Goal: Task Accomplishment & Management: Use online tool/utility

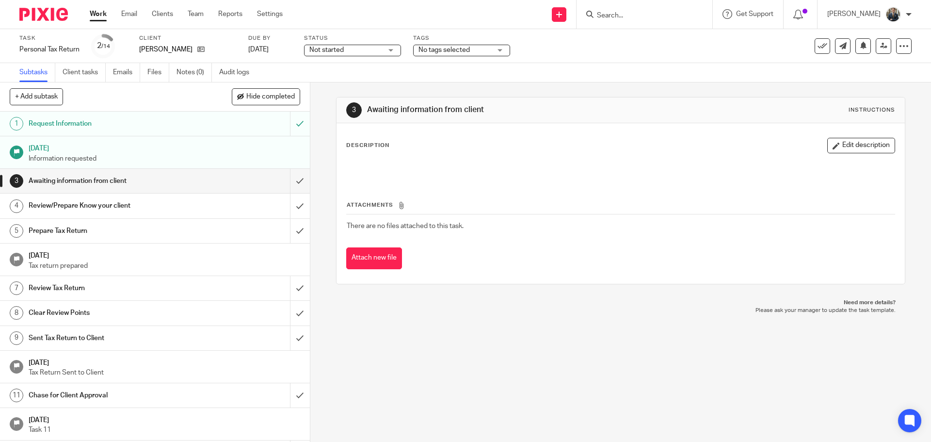
click at [641, 13] on input "Search" at bounding box center [639, 16] width 87 height 9
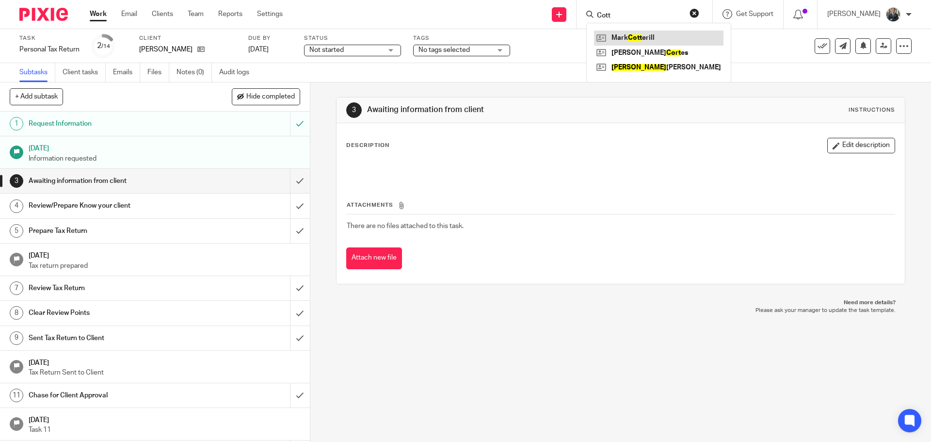
type input "Cott"
click at [651, 37] on link at bounding box center [658, 38] width 129 height 15
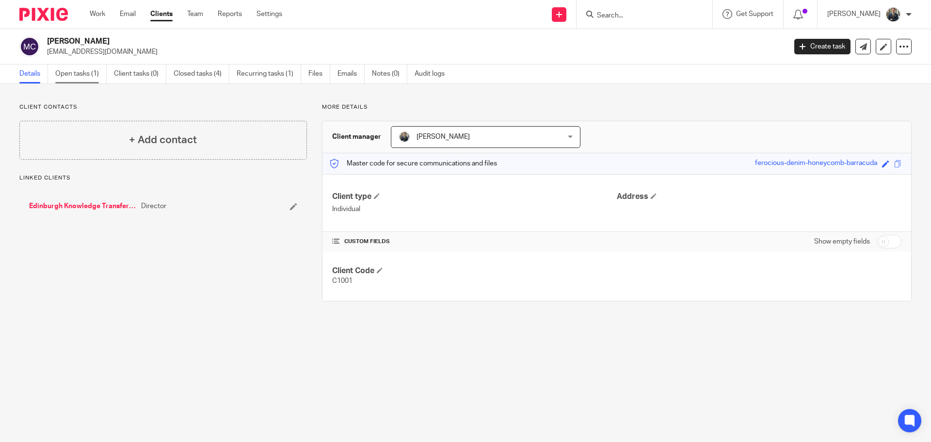
click at [99, 79] on link "Open tasks (1)" at bounding box center [80, 73] width 51 height 19
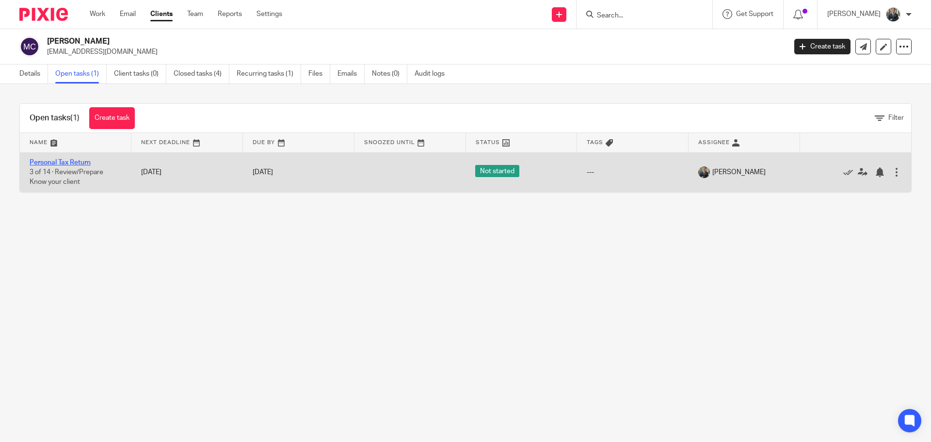
click at [71, 164] on link "Personal Tax Return" at bounding box center [60, 162] width 61 height 7
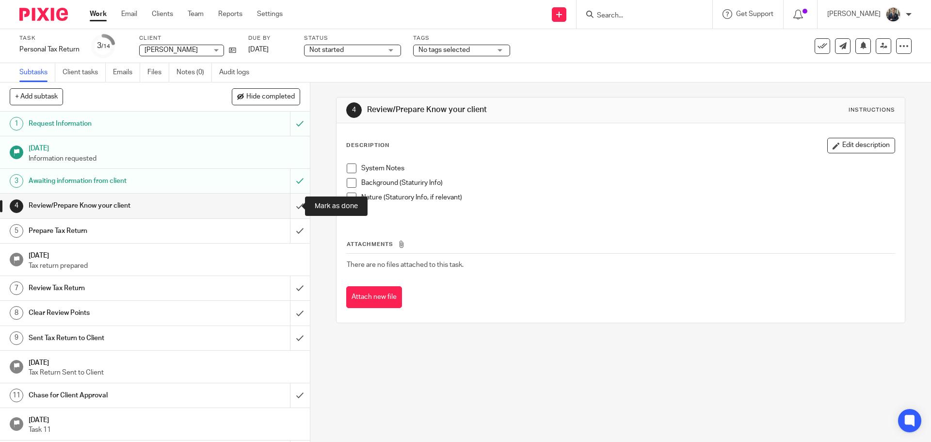
click at [292, 208] on input "submit" at bounding box center [155, 205] width 310 height 24
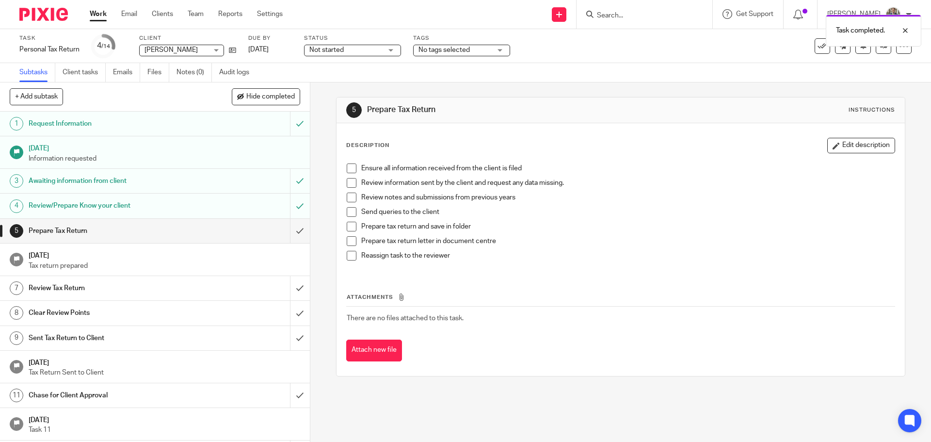
click at [237, 47] on div "Task Personal Tax Return Save Personal Tax Return 4 /14 Client [PERSON_NAME] [P…" at bounding box center [390, 45] width 743 height 23
click at [231, 51] on icon at bounding box center [232, 50] width 7 height 7
click at [628, 15] on input "Search" at bounding box center [639, 16] width 87 height 9
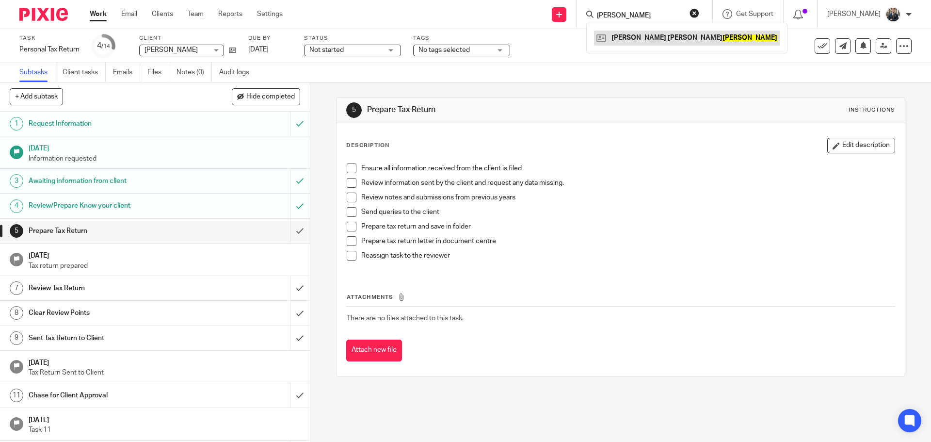
type input "rubin"
click at [650, 34] on link at bounding box center [687, 38] width 186 height 15
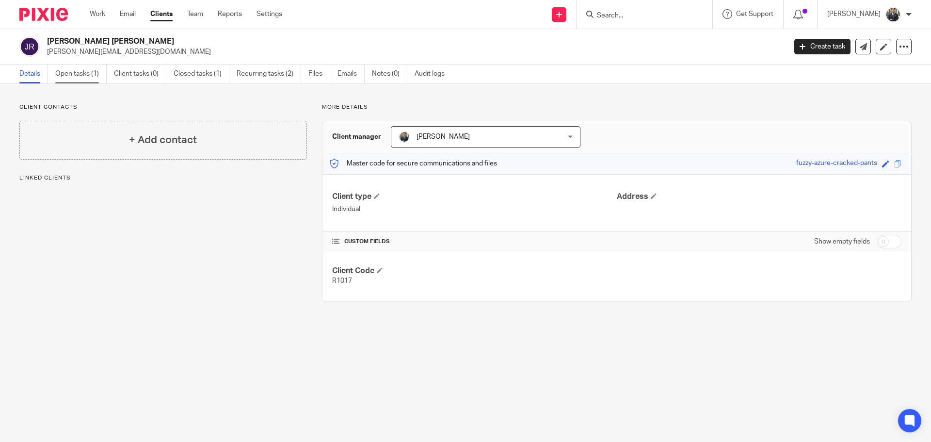
click at [70, 71] on link "Open tasks (1)" at bounding box center [80, 73] width 51 height 19
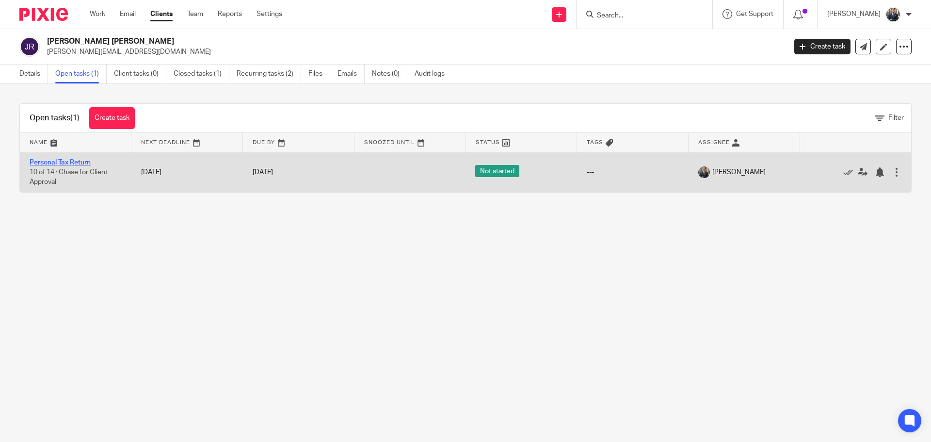
click at [47, 162] on link "Personal Tax Return" at bounding box center [60, 162] width 61 height 7
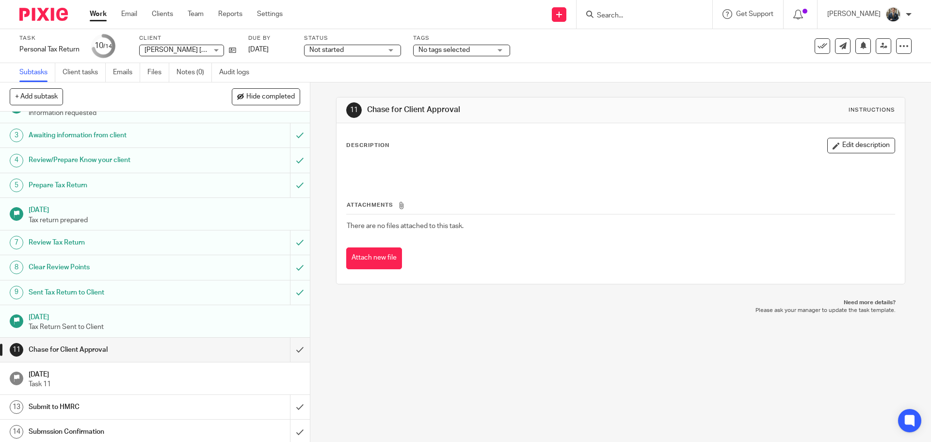
scroll to position [48, 0]
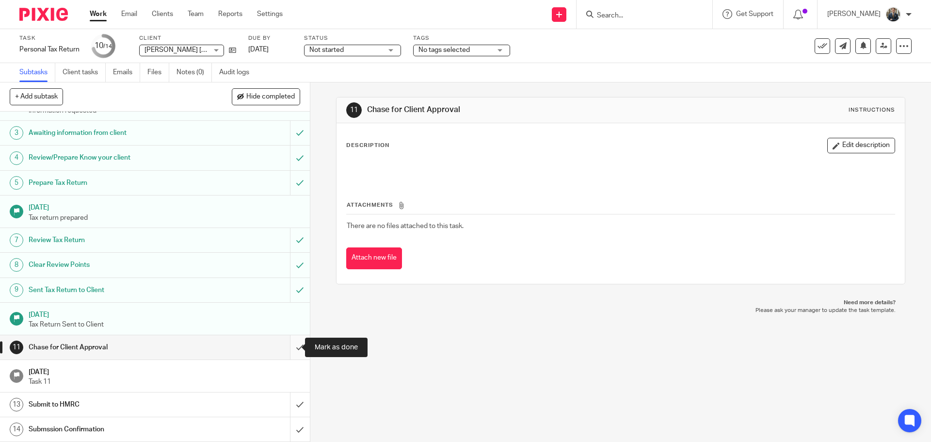
click at [289, 343] on input "submit" at bounding box center [155, 347] width 310 height 24
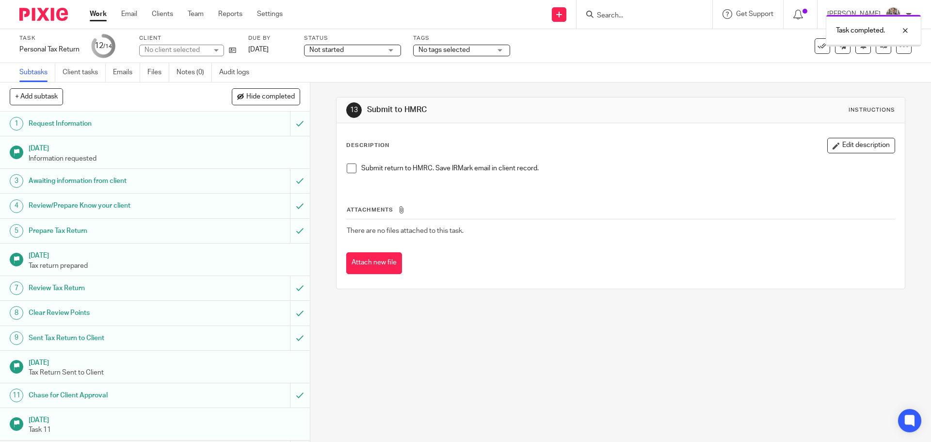
scroll to position [48, 0]
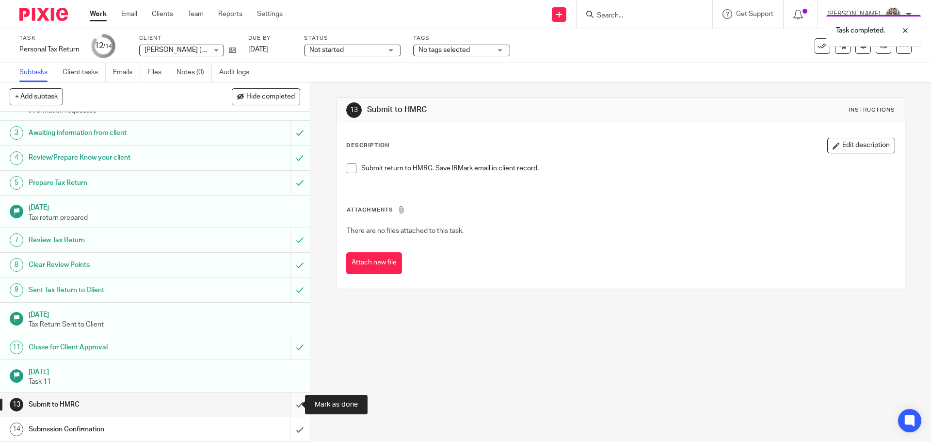
click at [289, 404] on input "submit" at bounding box center [155, 404] width 310 height 24
click at [290, 433] on input "submit" at bounding box center [155, 429] width 310 height 24
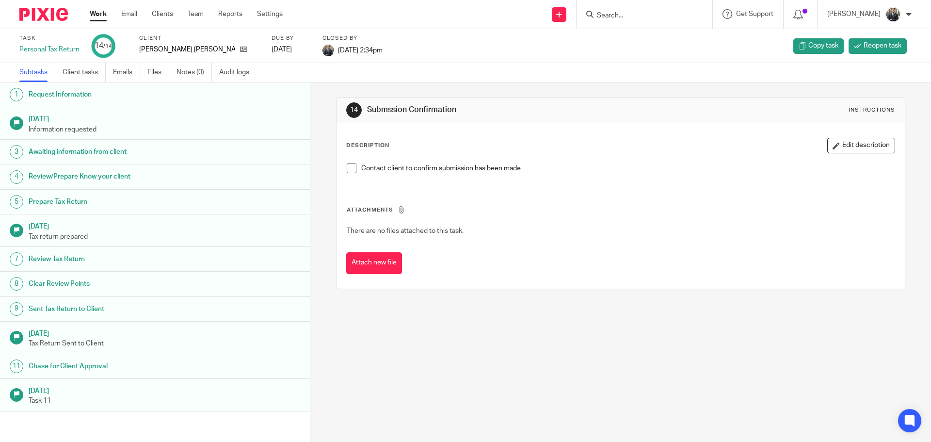
click at [652, 10] on form at bounding box center [647, 14] width 103 height 12
click at [652, 16] on input "Search" at bounding box center [639, 16] width 87 height 9
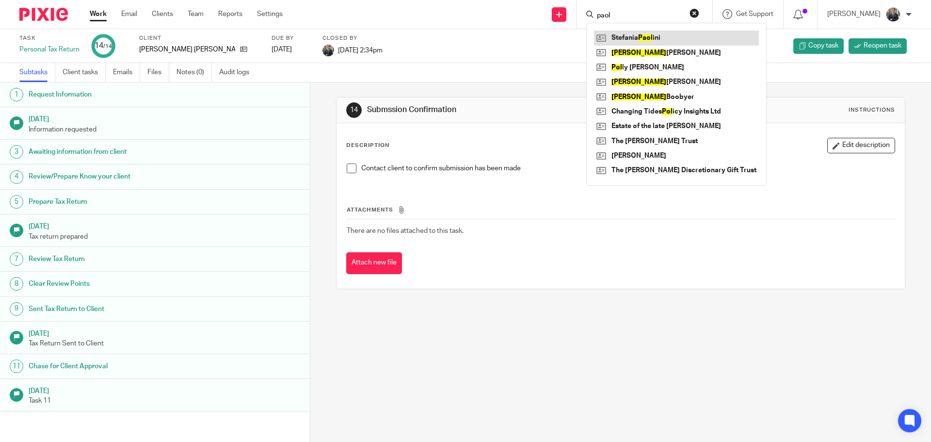
type input "paol"
click at [664, 33] on link at bounding box center [676, 38] width 165 height 15
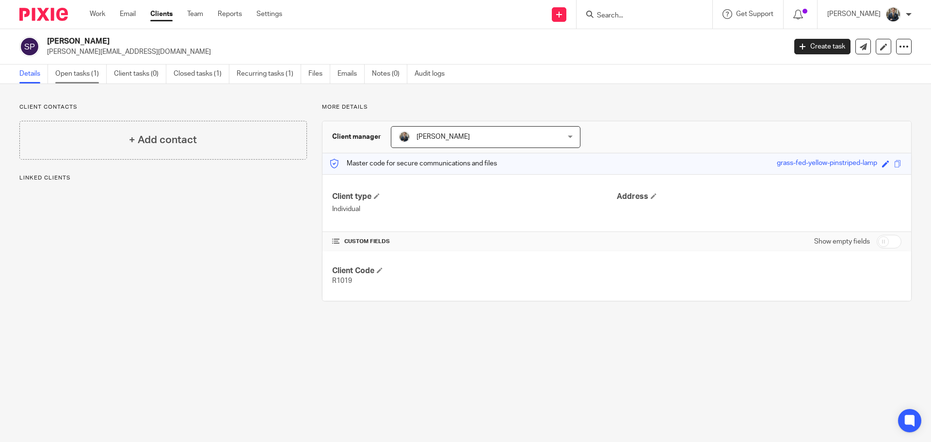
click at [89, 73] on link "Open tasks (1)" at bounding box center [80, 73] width 51 height 19
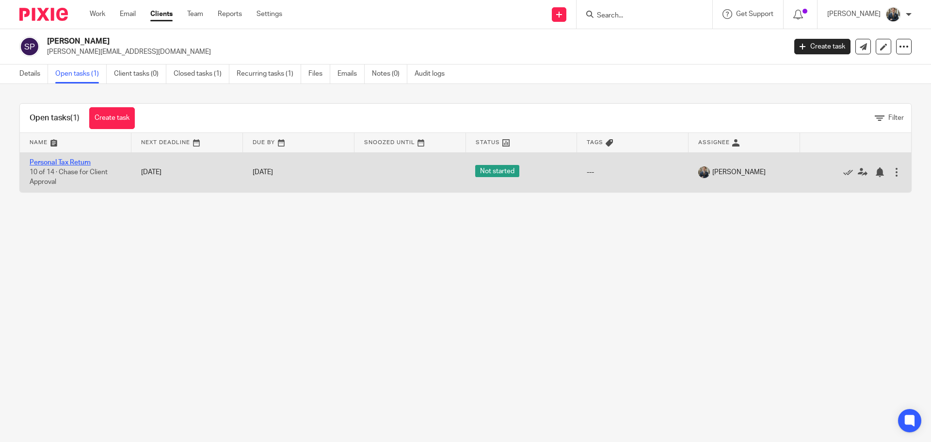
click at [64, 162] on link "Personal Tax Return" at bounding box center [60, 162] width 61 height 7
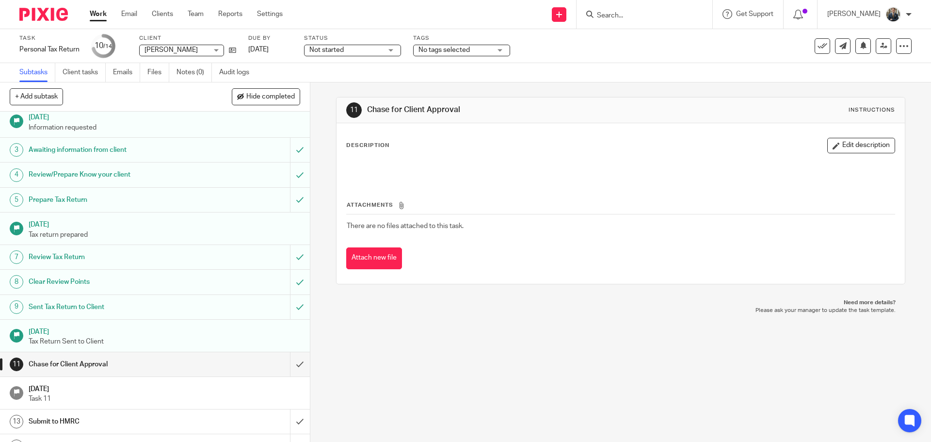
scroll to position [48, 0]
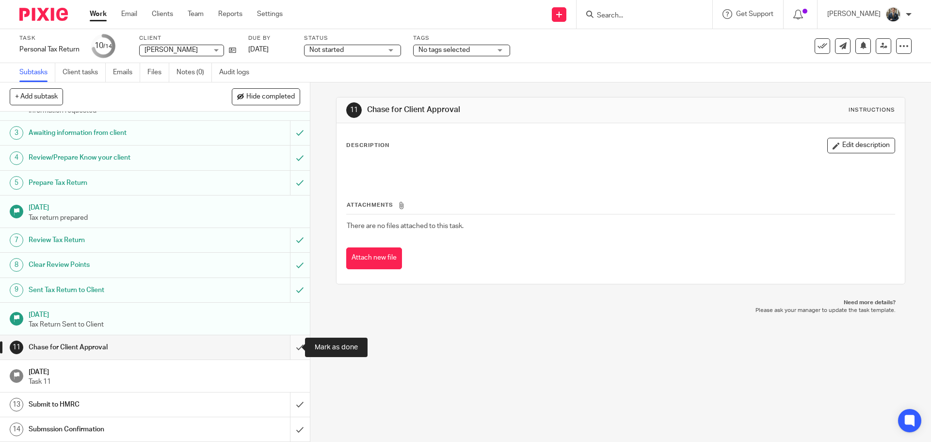
click at [286, 346] on input "submit" at bounding box center [155, 347] width 310 height 24
click at [286, 403] on input "submit" at bounding box center [155, 404] width 310 height 24
click at [286, 425] on input "submit" at bounding box center [155, 429] width 310 height 24
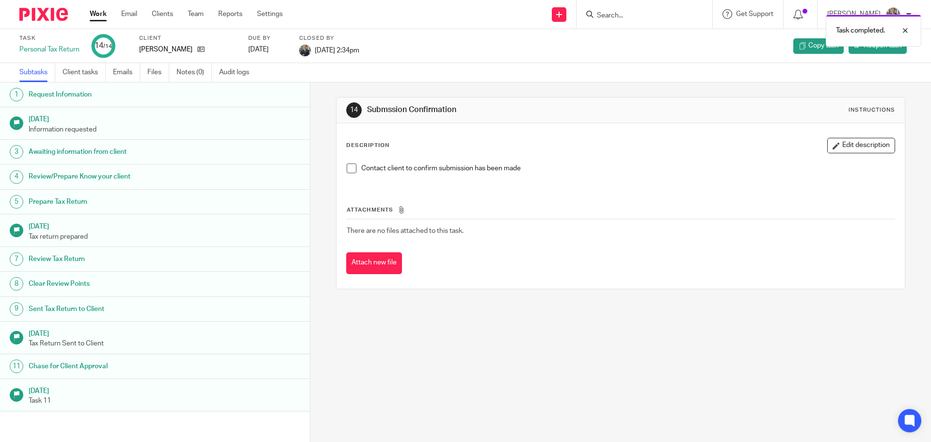
click at [44, 14] on img at bounding box center [43, 14] width 48 height 13
